Goal: Check status: Check status

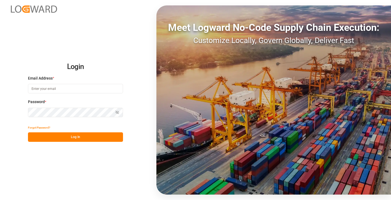
type input "[PERSON_NAME][EMAIL_ADDRESS][DOMAIN_NAME]"
click at [92, 138] on button "Log In" at bounding box center [75, 137] width 95 height 9
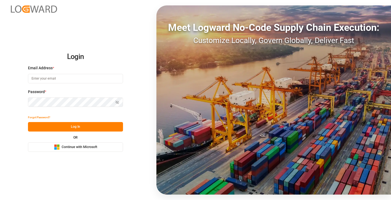
type input "[PERSON_NAME][EMAIL_ADDRESS][DOMAIN_NAME]"
click at [93, 128] on button "Log In" at bounding box center [75, 126] width 95 height 9
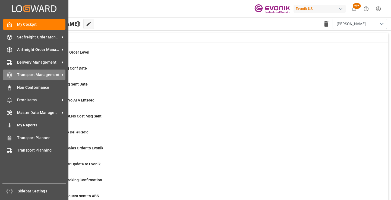
click at [18, 75] on span "Transport Management" at bounding box center [38, 75] width 43 height 6
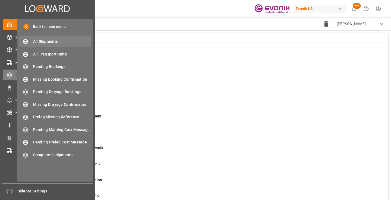
click at [54, 41] on span "All Shipments" at bounding box center [62, 42] width 58 height 6
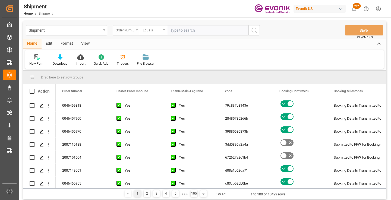
click at [123, 32] on div "Order Number" at bounding box center [125, 30] width 18 height 6
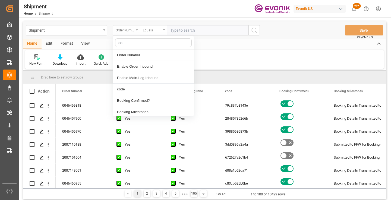
type input "cod"
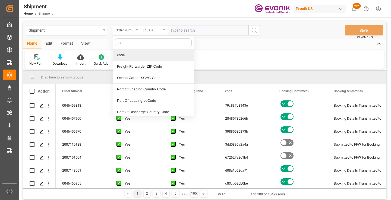
click at [132, 55] on div "code" at bounding box center [153, 55] width 81 height 11
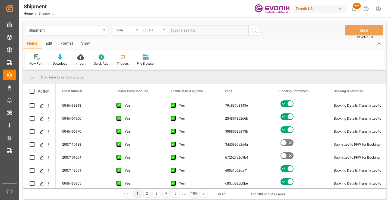
click at [187, 33] on input "text" at bounding box center [207, 30] width 81 height 10
paste input "65f025d57e46"
type input "65f025d57e46"
click at [253, 30] on icon "search button" at bounding box center [254, 30] width 7 height 7
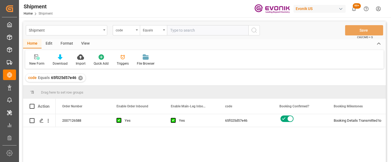
click at [35, 144] on div "2007126588 Yes Yes 65f025d57e46 Booking Details Transmitted to SAP Active No" at bounding box center [204, 139] width 362 height 50
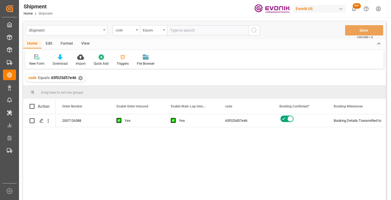
click at [195, 149] on div "2007126588 Yes Yes 65f025d57e46 Booking Details Transmitted to SAP Active No" at bounding box center [221, 159] width 330 height 90
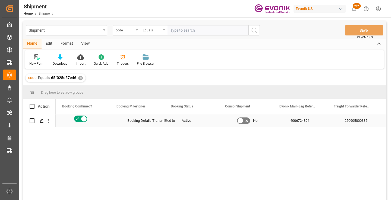
scroll to position [0, 217]
click at [338, 118] on div "250905000335" at bounding box center [354, 120] width 54 height 13
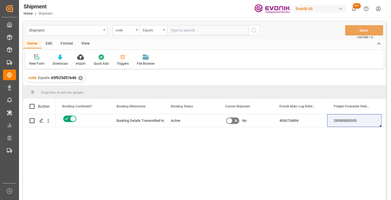
click at [80, 78] on div "✕" at bounding box center [80, 78] width 5 height 5
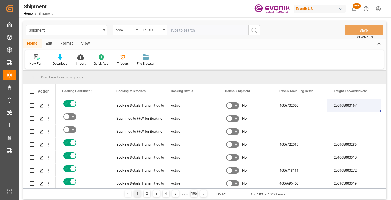
click at [197, 31] on input "text" at bounding box center [207, 30] width 81 height 10
paste input "6dcffe974799"
type input "6dcffe974799"
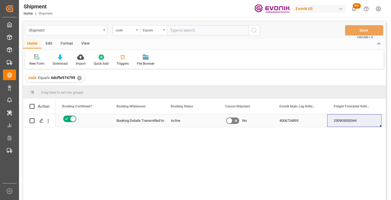
click at [352, 122] on div "250905000344" at bounding box center [354, 120] width 54 height 13
click at [79, 79] on div "✕" at bounding box center [79, 78] width 5 height 5
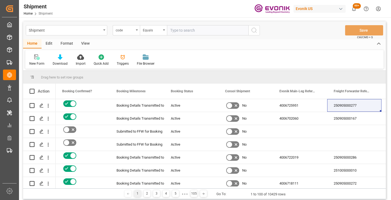
click at [199, 29] on input "text" at bounding box center [207, 30] width 81 height 10
paste input "138348255b10"
type input "138348255b10"
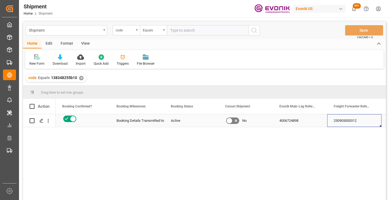
click at [352, 122] on div "250905000312" at bounding box center [354, 120] width 54 height 13
click at [80, 77] on div "✕" at bounding box center [81, 78] width 5 height 5
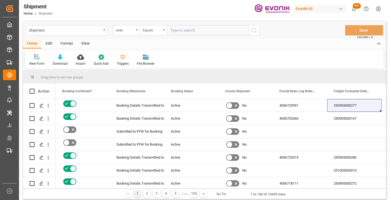
click at [193, 32] on input "text" at bounding box center [207, 30] width 81 height 10
paste input "4681668ed604"
type input "4681668ed604"
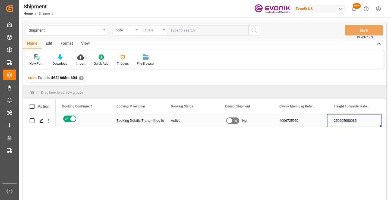
click at [348, 123] on div "250905000085" at bounding box center [354, 120] width 54 height 13
click at [81, 78] on div "✕" at bounding box center [81, 78] width 5 height 5
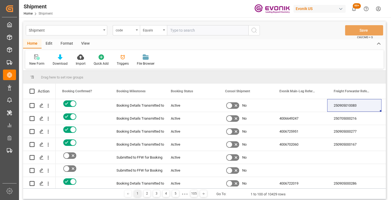
click at [203, 29] on input "text" at bounding box center [207, 30] width 81 height 10
paste input "d08a1b62da71"
type input "d08a1b62da71"
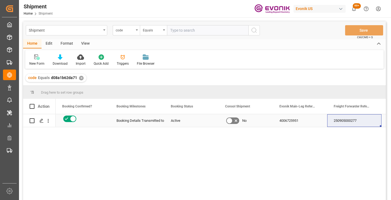
click at [349, 123] on div "250905000277" at bounding box center [354, 120] width 54 height 13
